Goal: Transaction & Acquisition: Download file/media

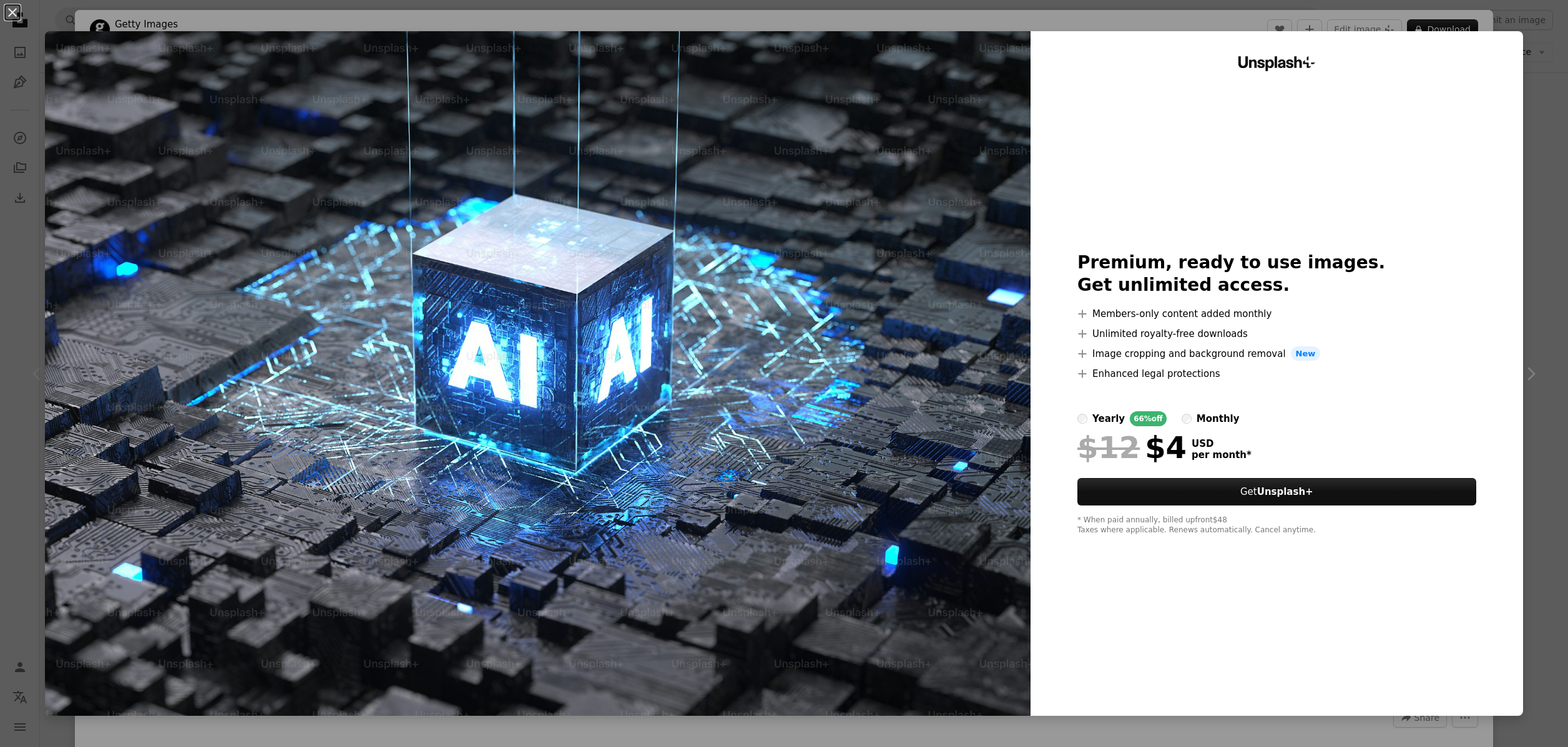
scroll to position [211, 0]
click at [8, 11] on button "An X shape" at bounding box center [12, 12] width 15 height 15
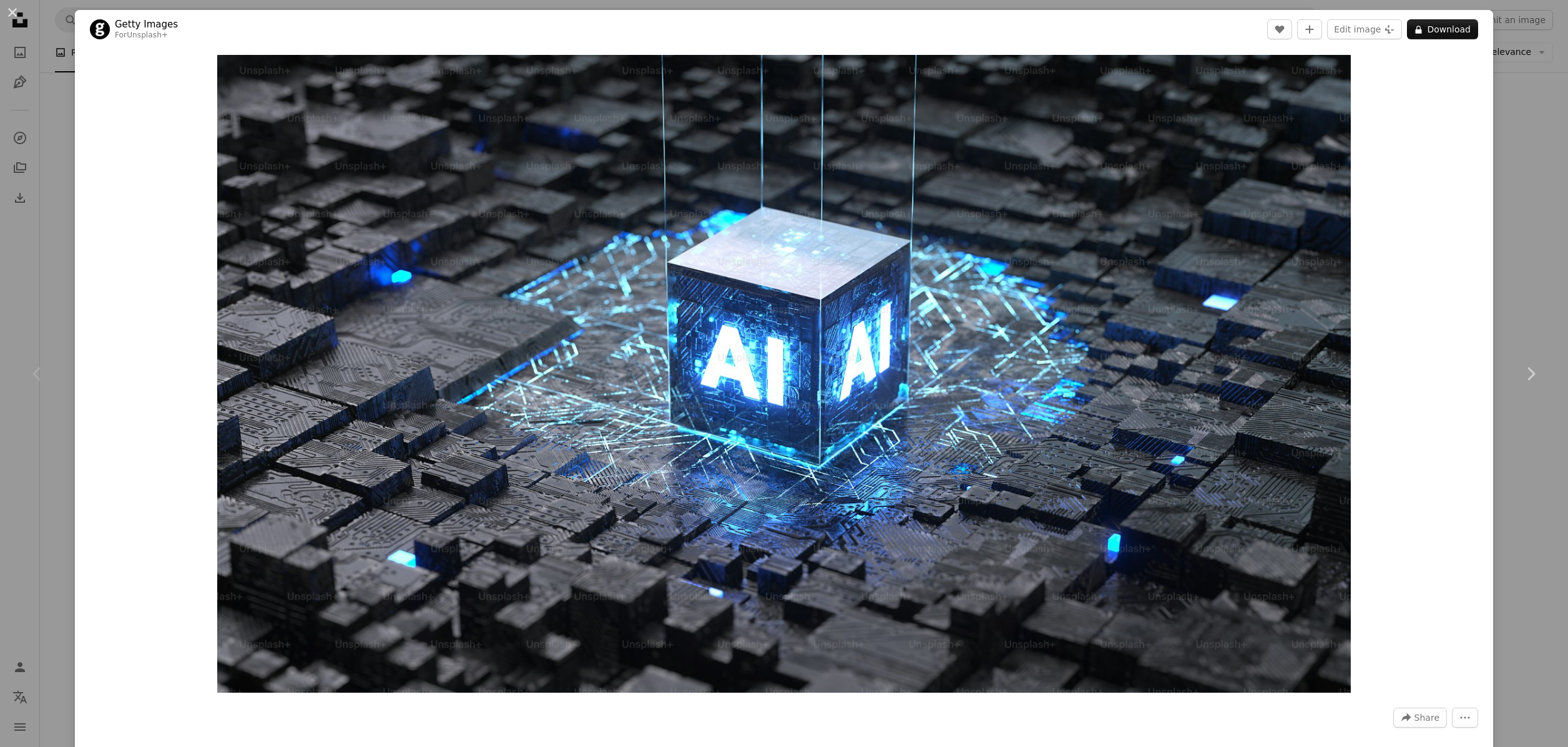
click at [11, 8] on button "An X shape" at bounding box center [12, 12] width 15 height 15
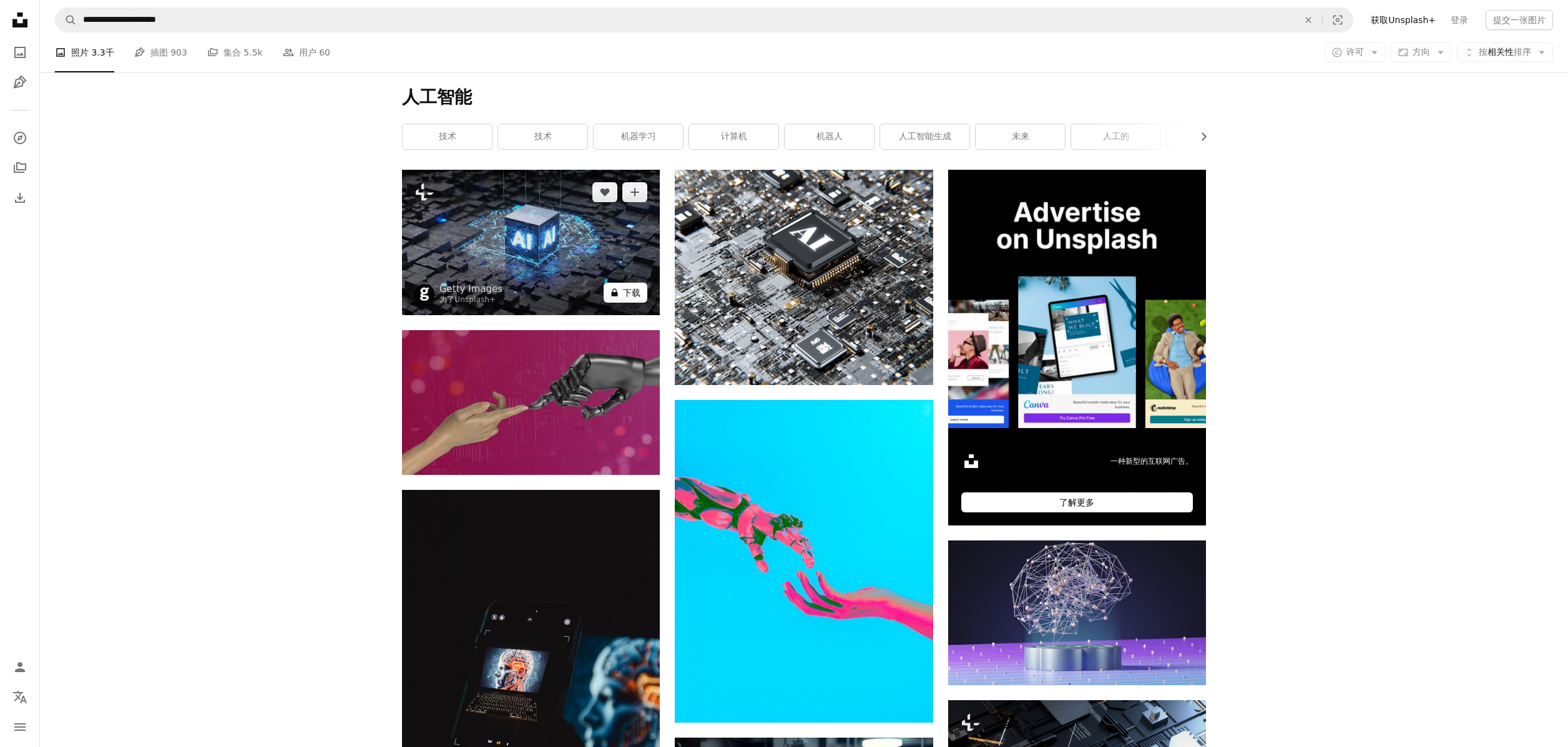
click at [630, 303] on button "A lock 下载" at bounding box center [625, 293] width 44 height 20
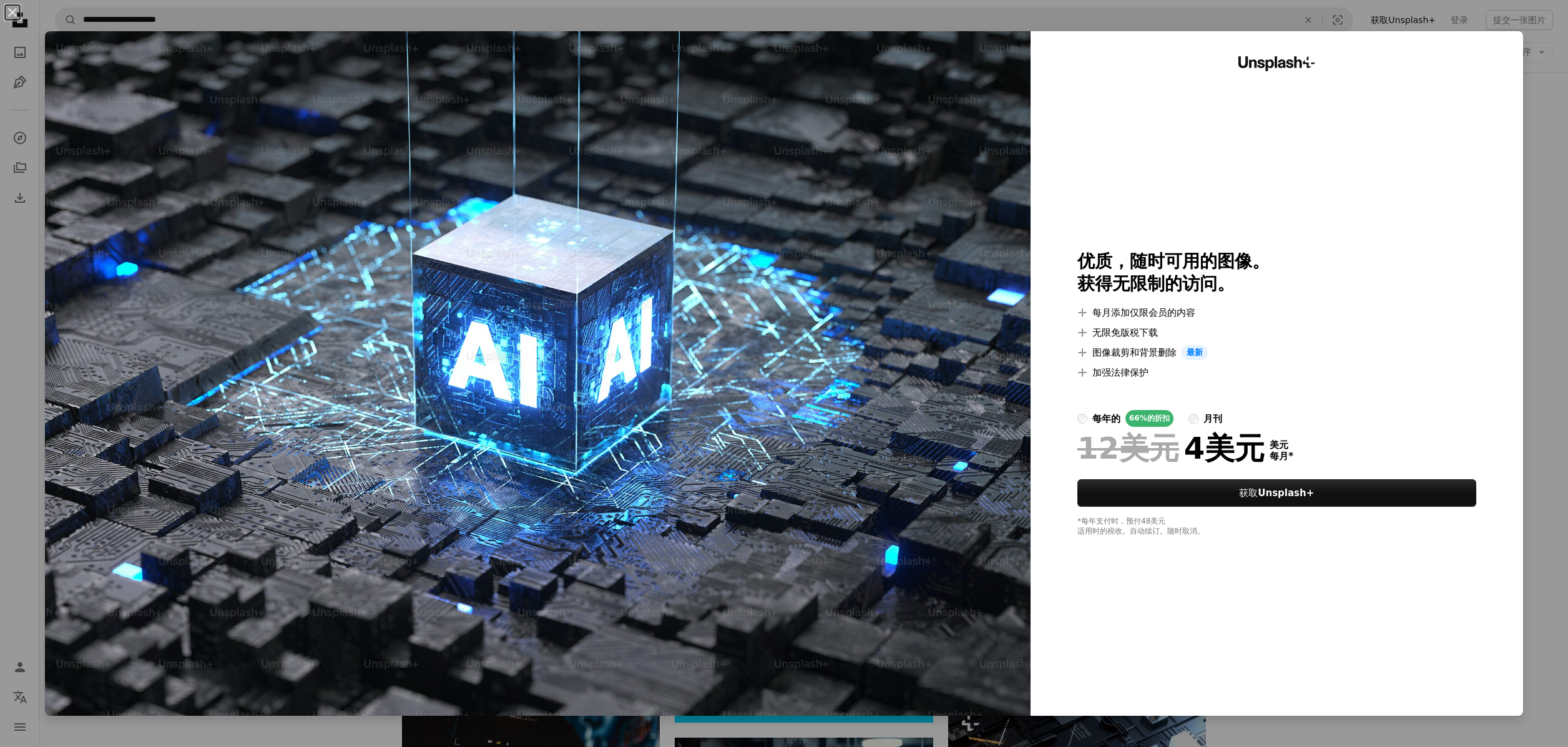
click at [690, 239] on img at bounding box center [538, 374] width 985 height 685
drag, startPoint x: 906, startPoint y: 311, endPoint x: 912, endPoint y: 318, distance: 9.2
click at [906, 311] on img at bounding box center [538, 374] width 985 height 685
click at [11, 9] on button "An X shape" at bounding box center [12, 12] width 15 height 15
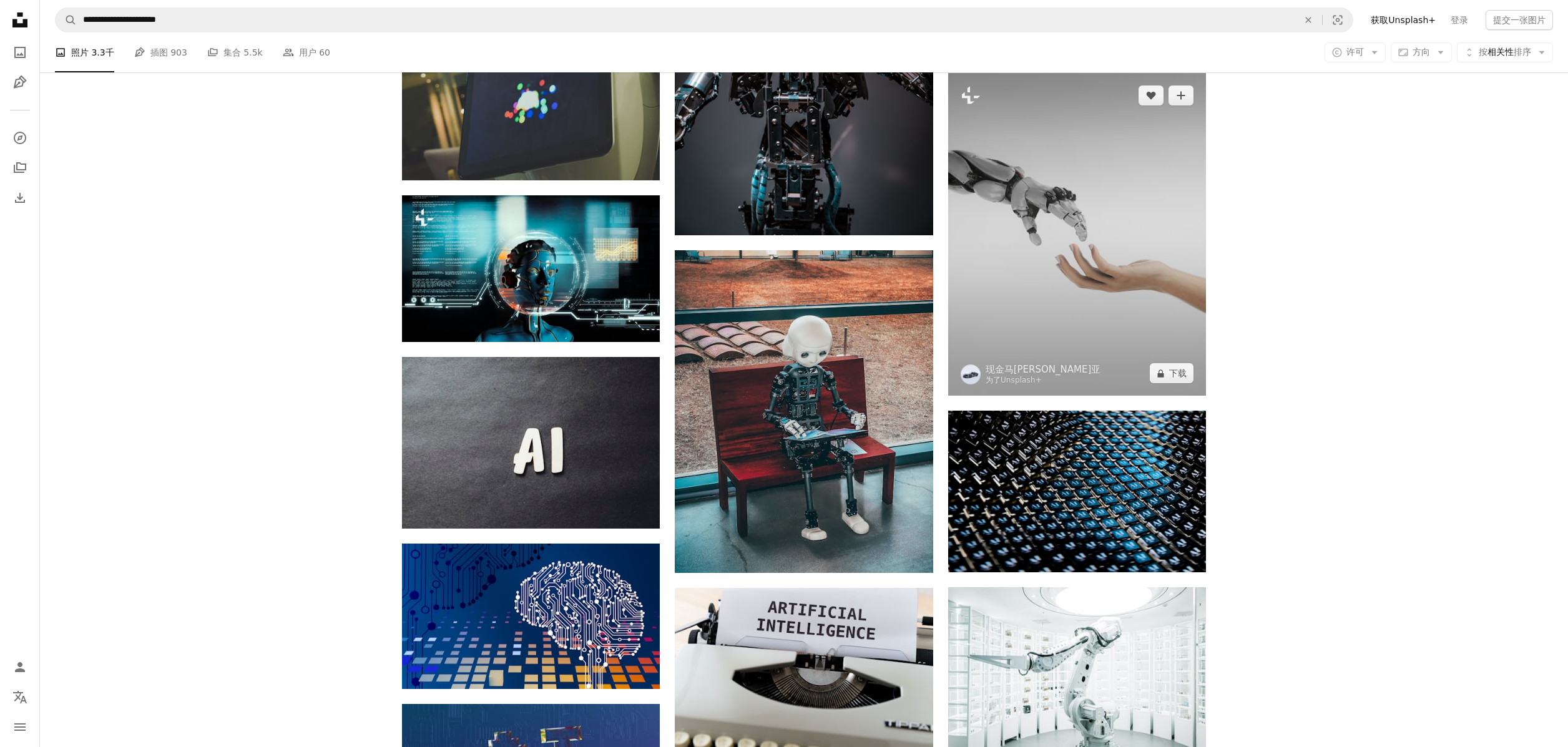
scroll to position [1423, 0]
